Goal: Navigation & Orientation: Go to known website

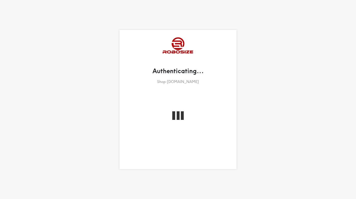
select select "French"
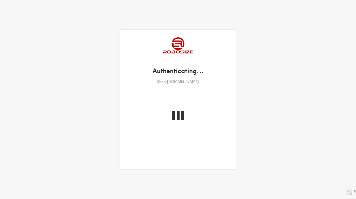
scroll to position [28, 0]
select select "French"
